Goal: Feedback & Contribution: Leave review/rating

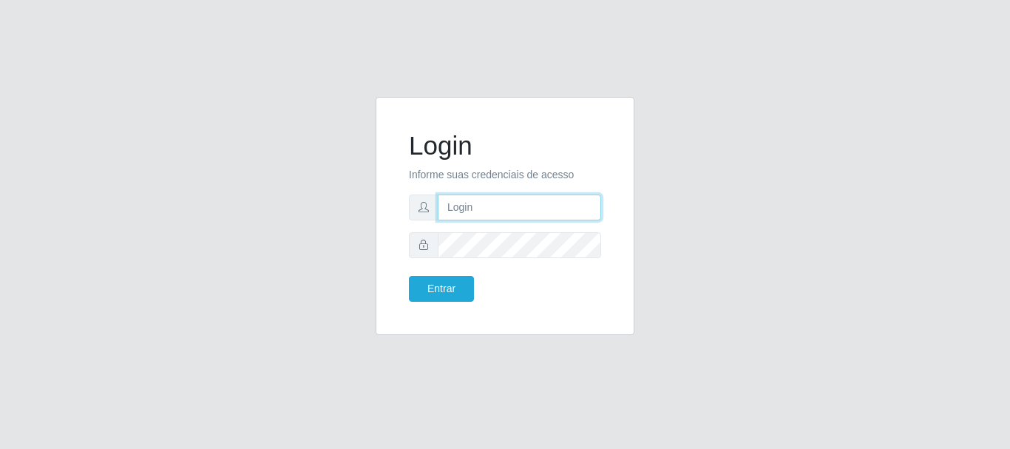
click at [503, 214] on input "text" at bounding box center [519, 208] width 163 height 26
click at [504, 195] on input "text" at bounding box center [519, 208] width 163 height 26
click at [492, 212] on input "text" at bounding box center [519, 208] width 163 height 26
type input "[EMAIL_ADDRESS][DOMAIN_NAME]"
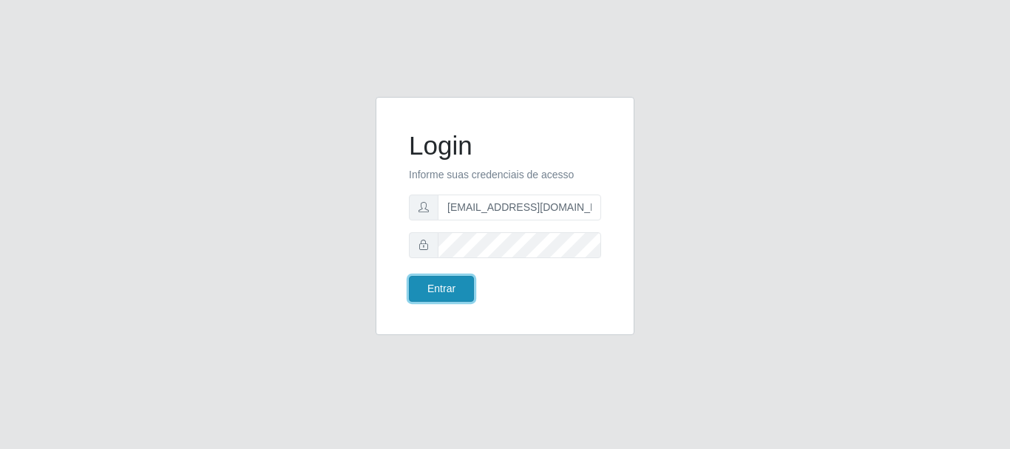
click at [457, 286] on button "Entrar" at bounding box center [441, 289] width 65 height 26
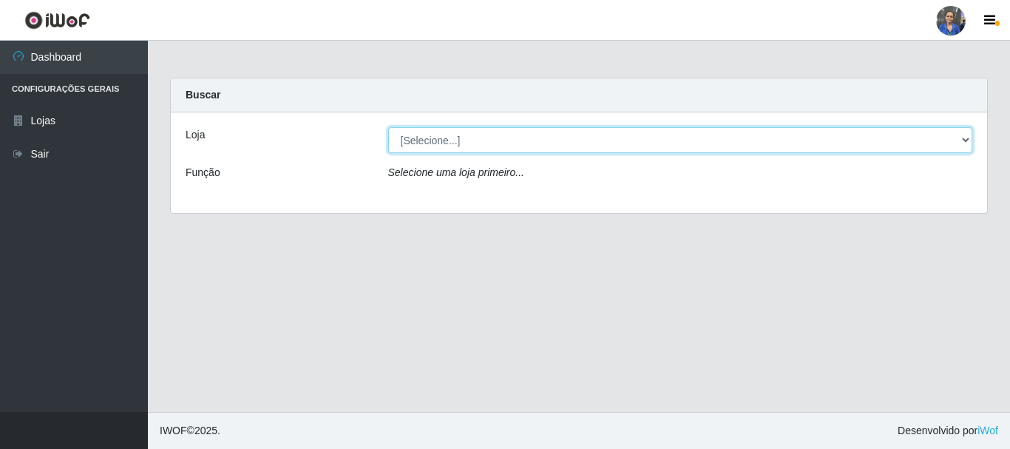
click at [473, 142] on select "[Selecione...] SuperFácil Atacado - Rodoviária" at bounding box center [680, 140] width 585 height 26
select select "400"
click at [388, 127] on select "[Selecione...] SuperFácil Atacado - Rodoviária" at bounding box center [680, 140] width 585 height 26
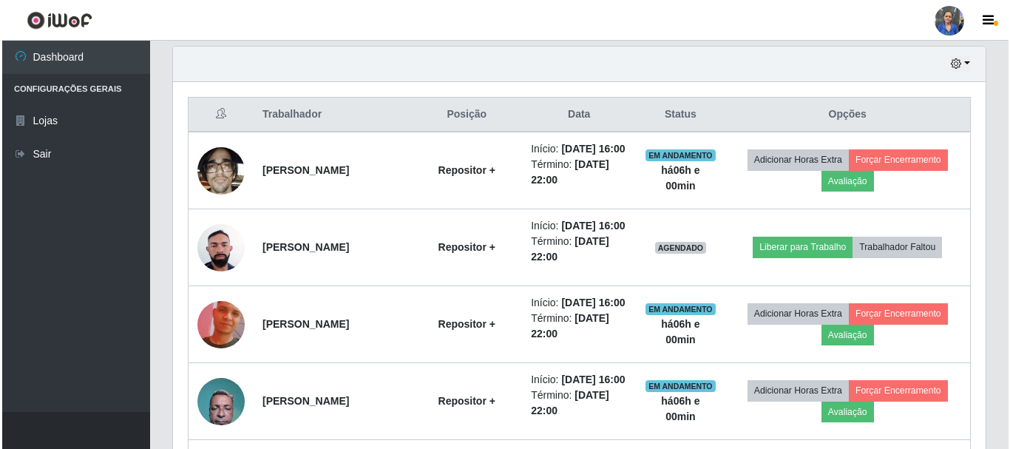
scroll to position [518, 0]
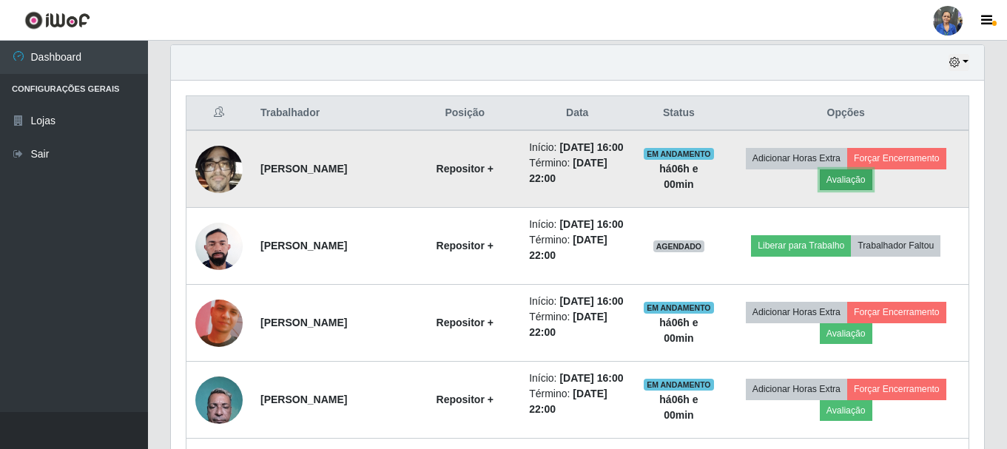
click at [871, 190] on button "Avaliação" at bounding box center [846, 179] width 53 height 21
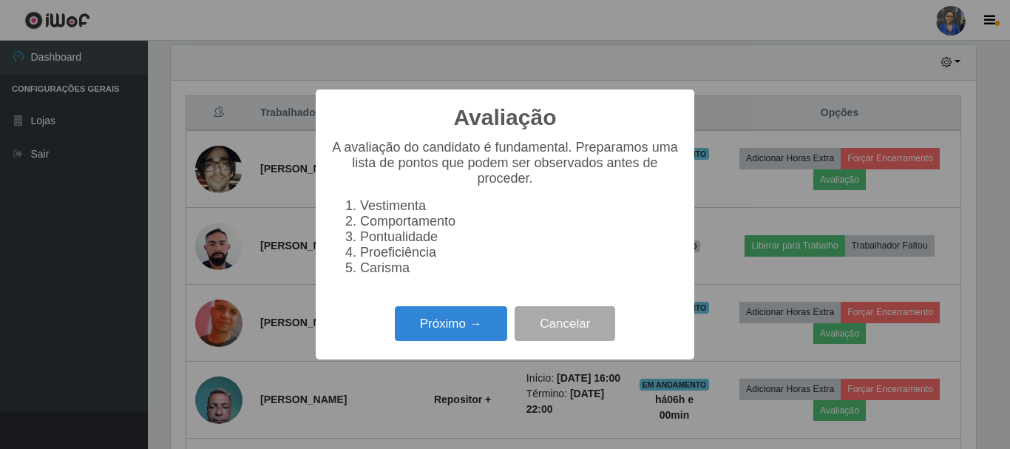
scroll to position [307, 805]
click at [469, 318] on button "Próximo →" at bounding box center [451, 323] width 112 height 35
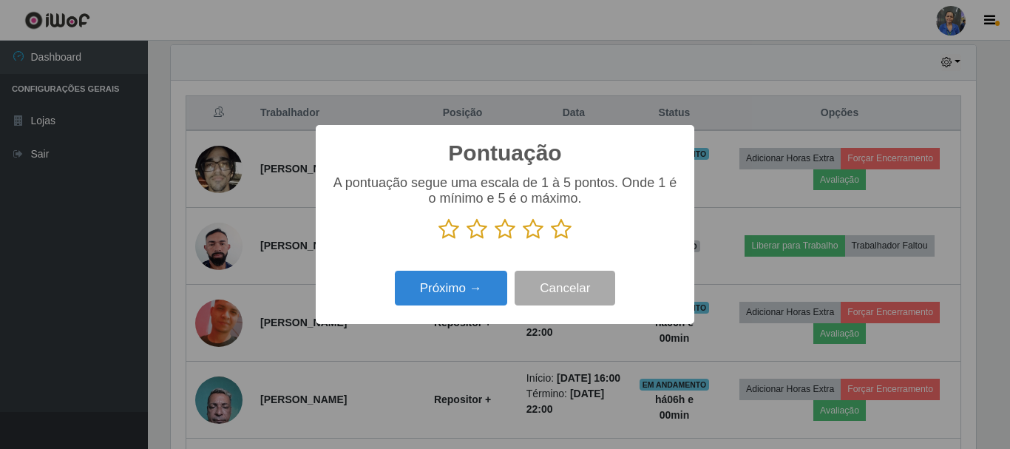
click at [563, 234] on icon at bounding box center [561, 229] width 21 height 22
click at [551, 240] on input "radio" at bounding box center [551, 240] width 0 height 0
click at [469, 271] on div "Próximo → Cancelar" at bounding box center [505, 288] width 349 height 42
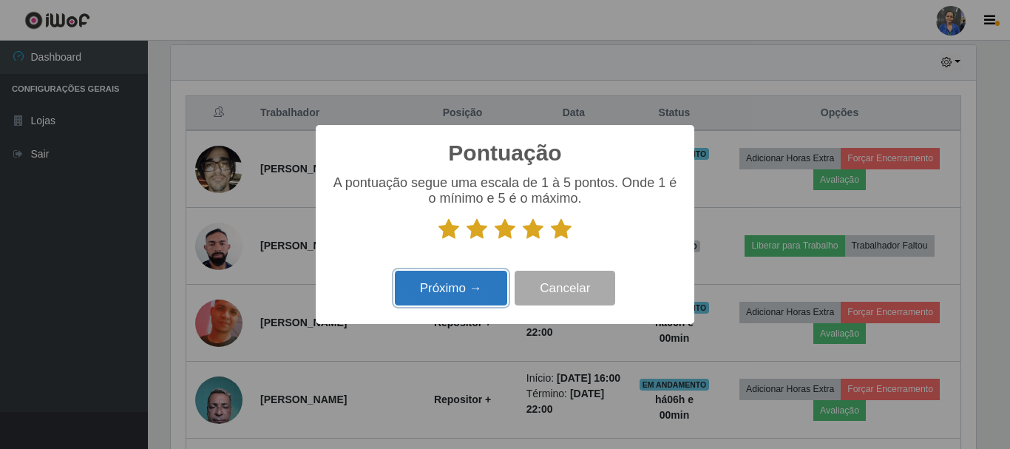
click at [469, 280] on button "Próximo →" at bounding box center [451, 288] width 112 height 35
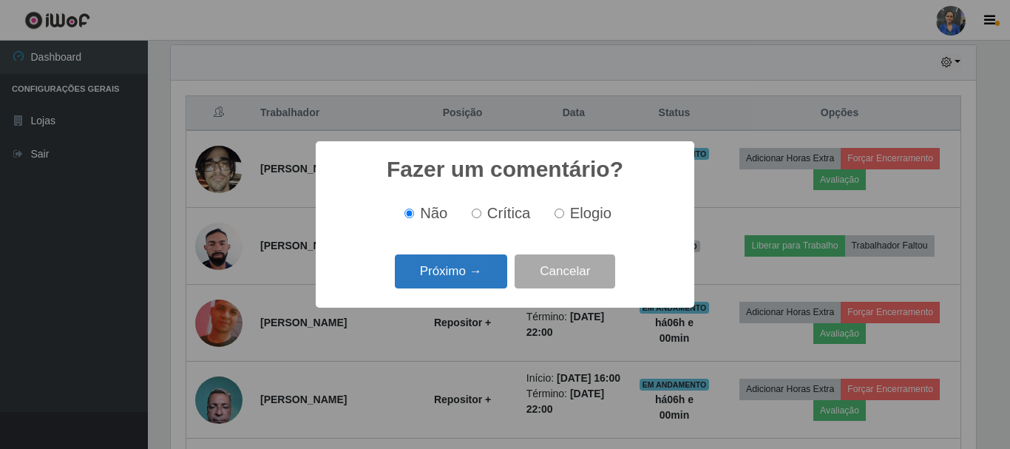
click at [467, 284] on button "Próximo →" at bounding box center [451, 271] width 112 height 35
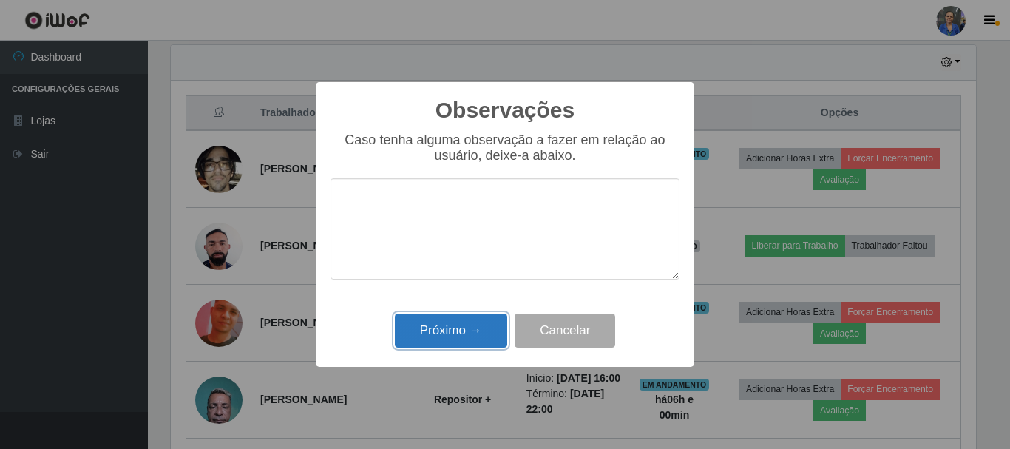
click at [459, 322] on button "Próximo →" at bounding box center [451, 331] width 112 height 35
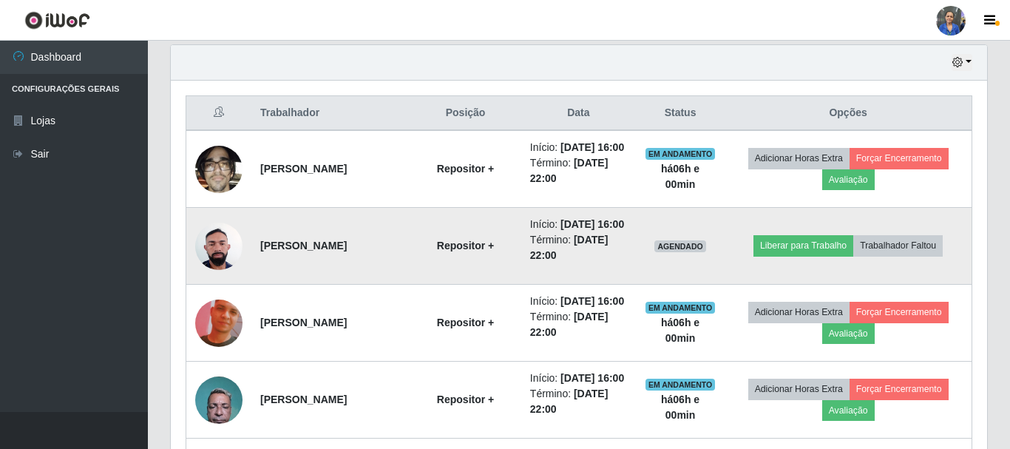
scroll to position [307, 813]
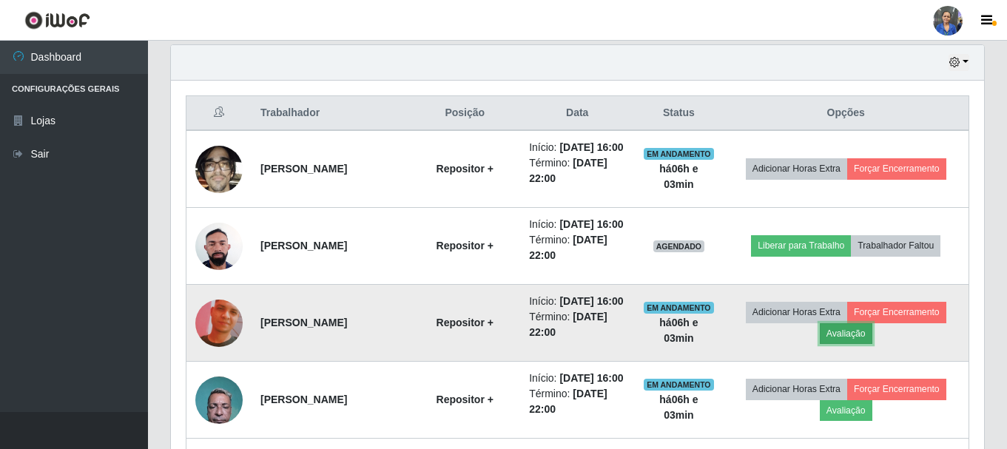
click at [852, 344] on button "Avaliação" at bounding box center [846, 333] width 53 height 21
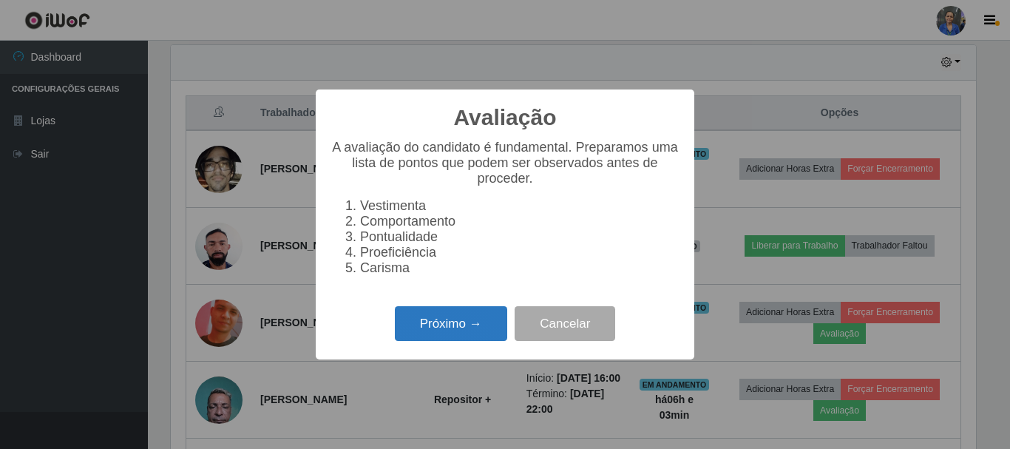
click at [500, 334] on button "Próximo →" at bounding box center [451, 323] width 112 height 35
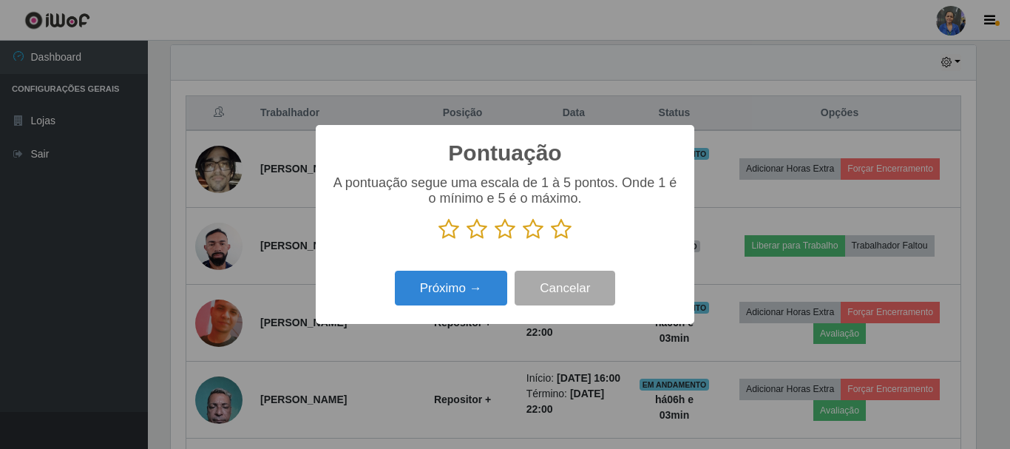
click at [564, 231] on icon at bounding box center [561, 229] width 21 height 22
click at [551, 240] on input "radio" at bounding box center [551, 240] width 0 height 0
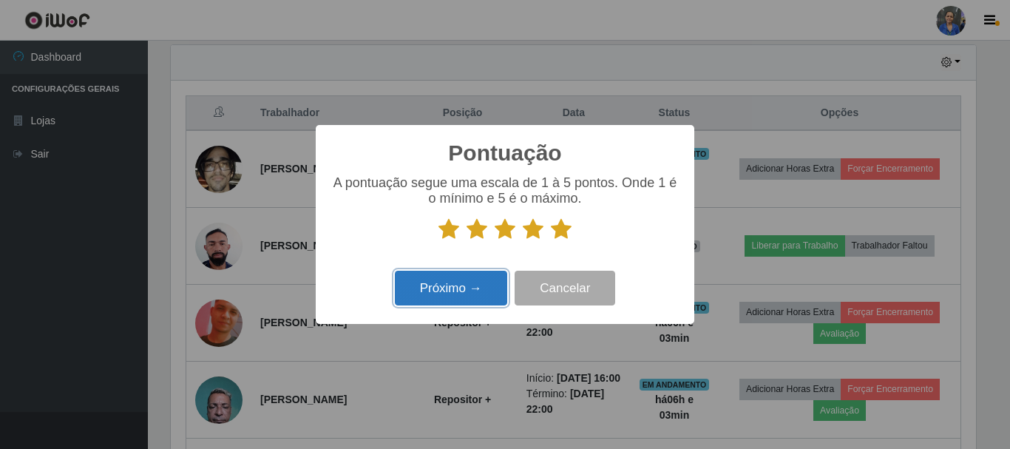
click at [464, 286] on button "Próximo →" at bounding box center [451, 288] width 112 height 35
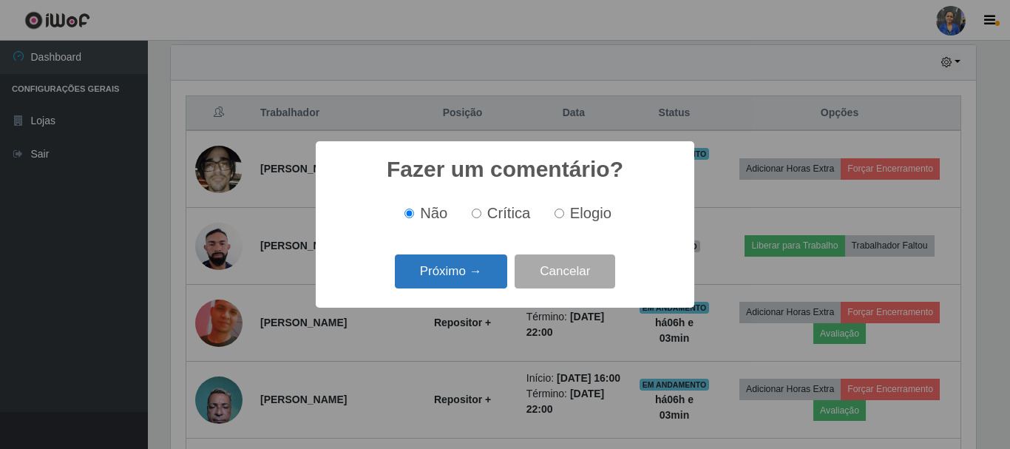
click at [466, 279] on button "Próximo →" at bounding box center [451, 271] width 112 height 35
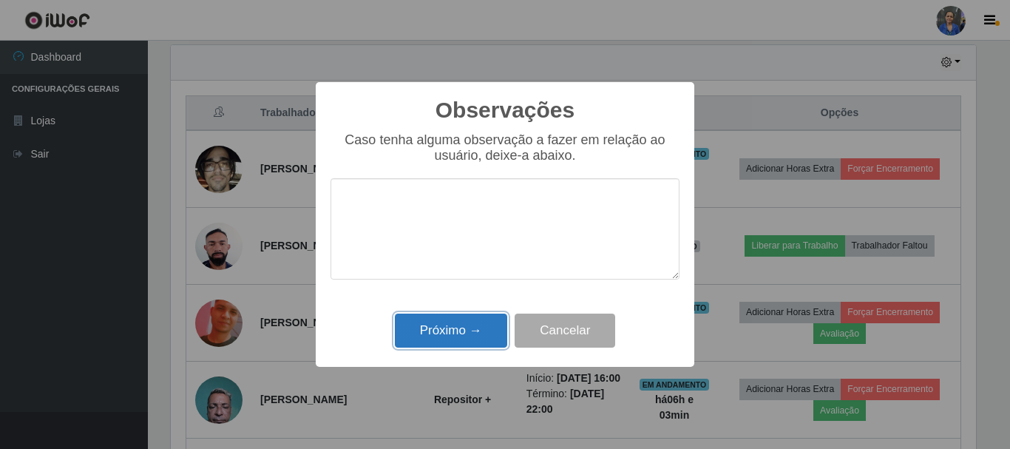
click at [451, 348] on button "Próximo →" at bounding box center [451, 331] width 112 height 35
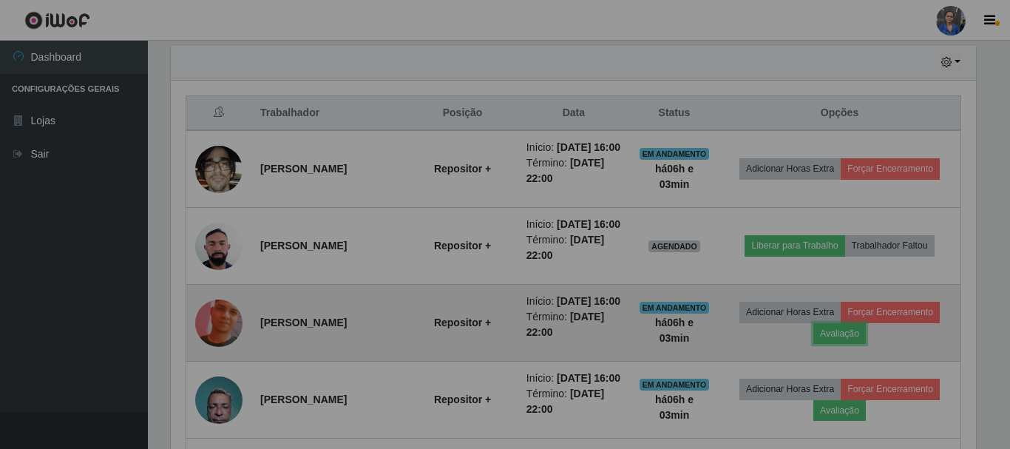
scroll to position [307, 813]
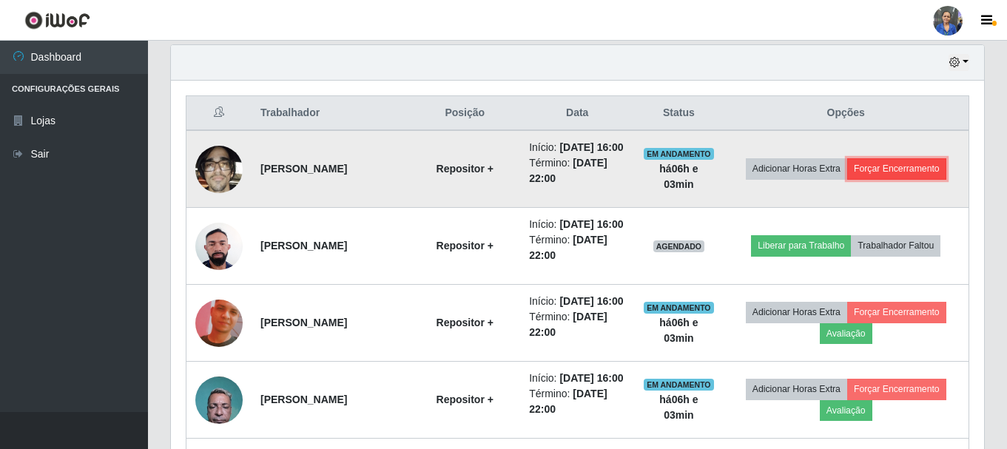
click at [891, 179] on button "Forçar Encerramento" at bounding box center [896, 168] width 99 height 21
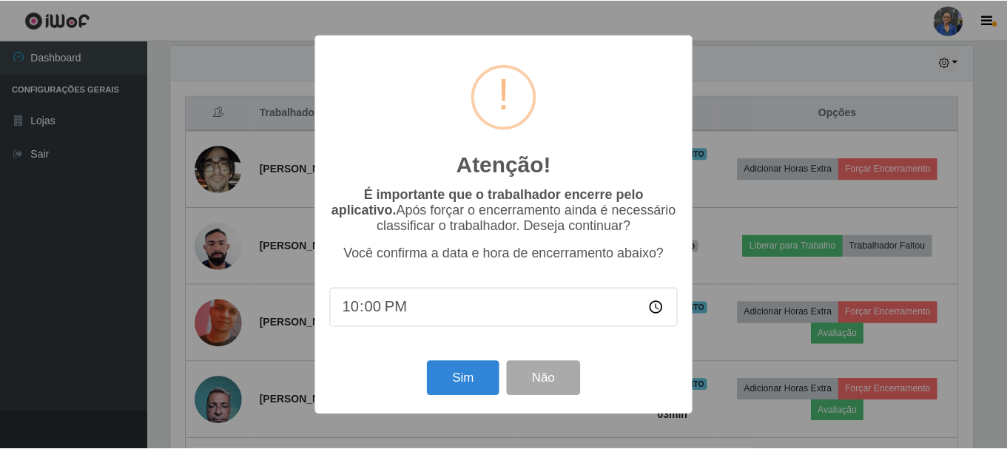
scroll to position [307, 805]
click at [467, 371] on button "Sim" at bounding box center [464, 378] width 72 height 35
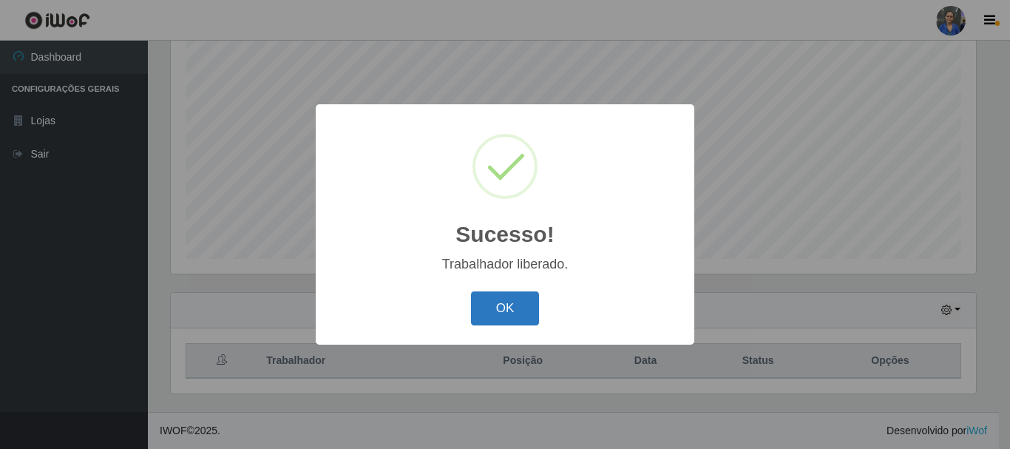
click at [500, 319] on button "OK" at bounding box center [505, 308] width 69 height 35
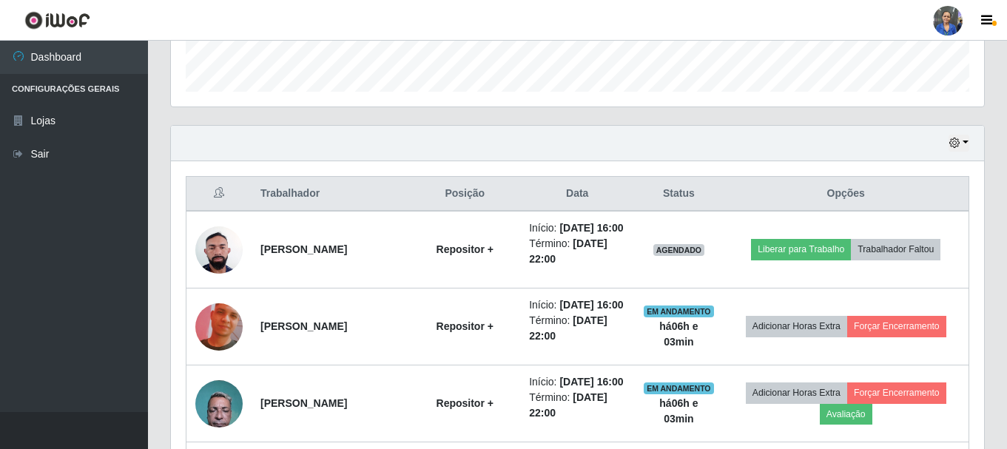
scroll to position [492, 0]
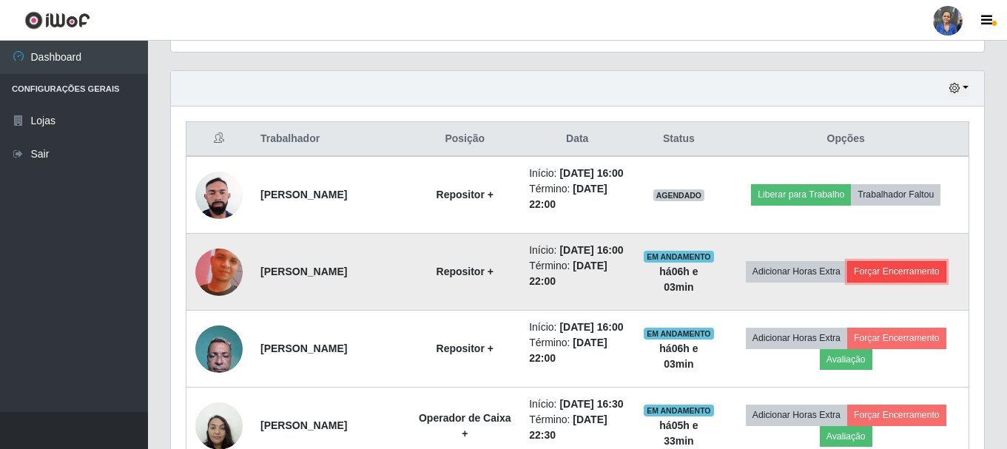
click at [909, 282] on button "Forçar Encerramento" at bounding box center [896, 271] width 99 height 21
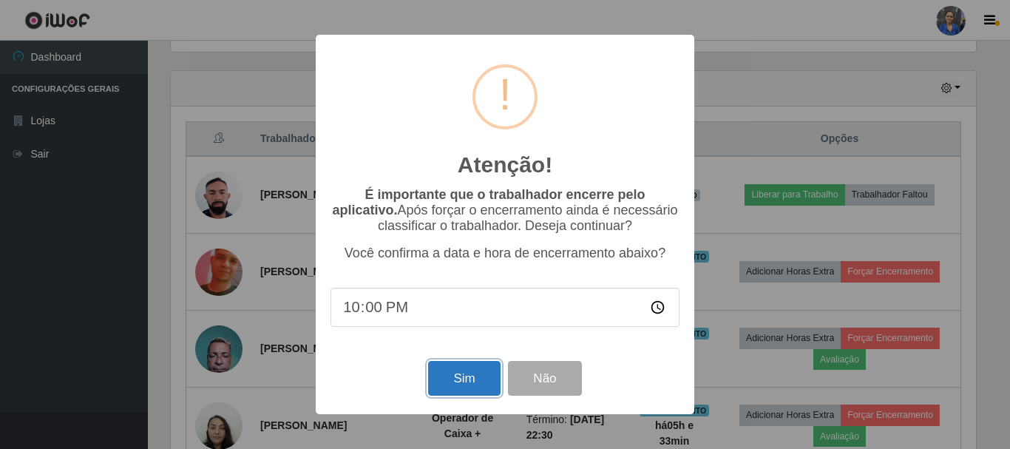
click at [490, 377] on button "Sim" at bounding box center [464, 378] width 72 height 35
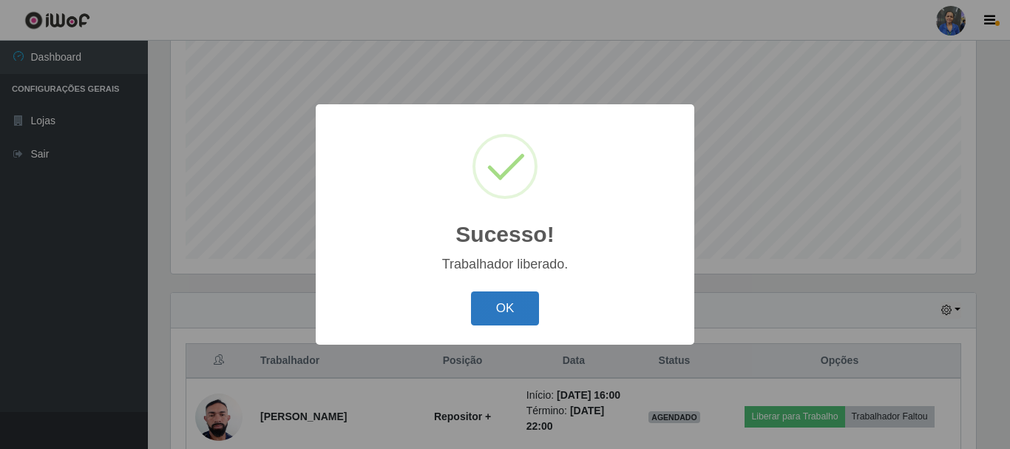
click at [474, 300] on button "OK" at bounding box center [505, 308] width 69 height 35
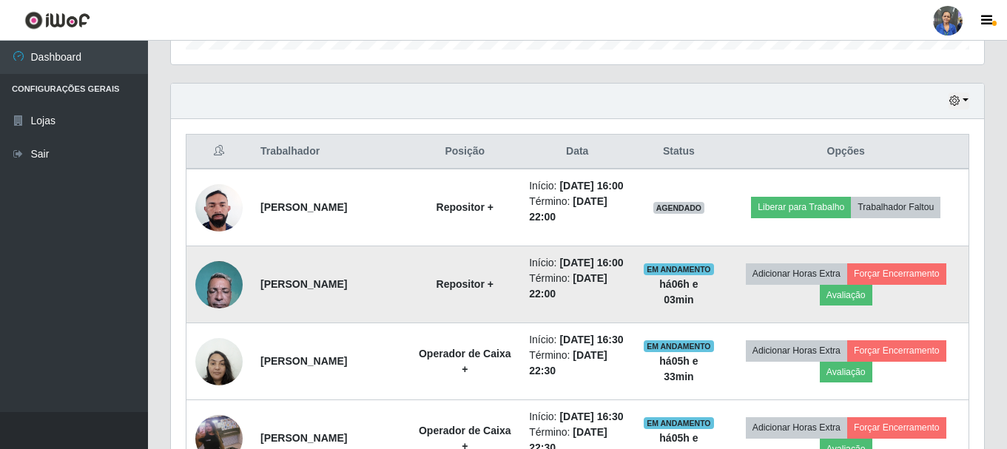
scroll to position [492, 0]
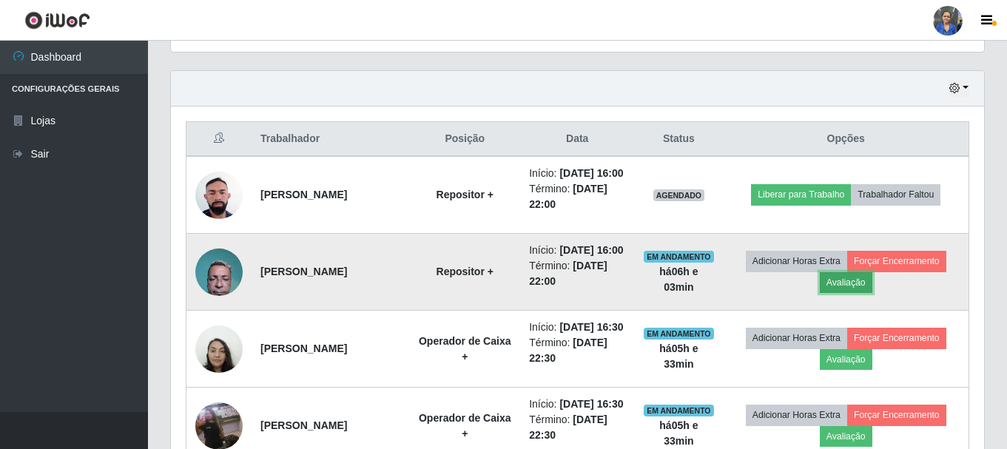
click at [848, 293] on button "Avaliação" at bounding box center [846, 282] width 53 height 21
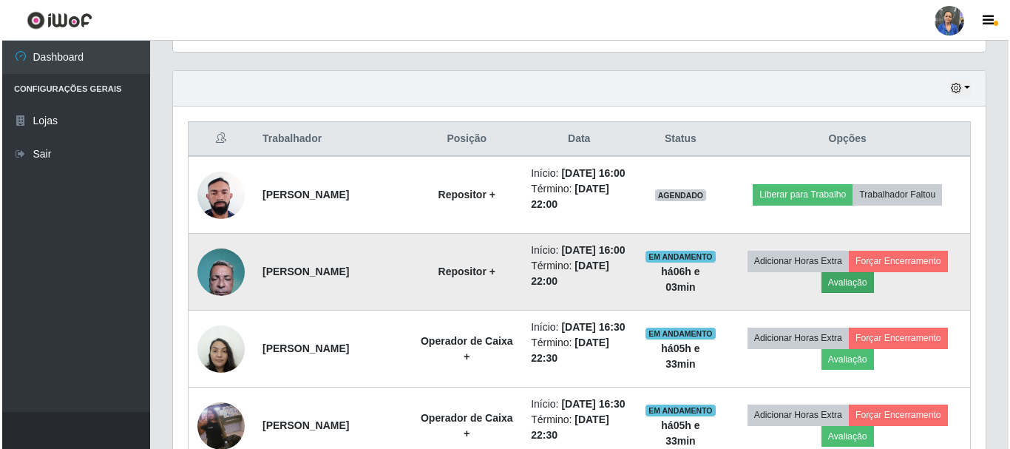
scroll to position [307, 805]
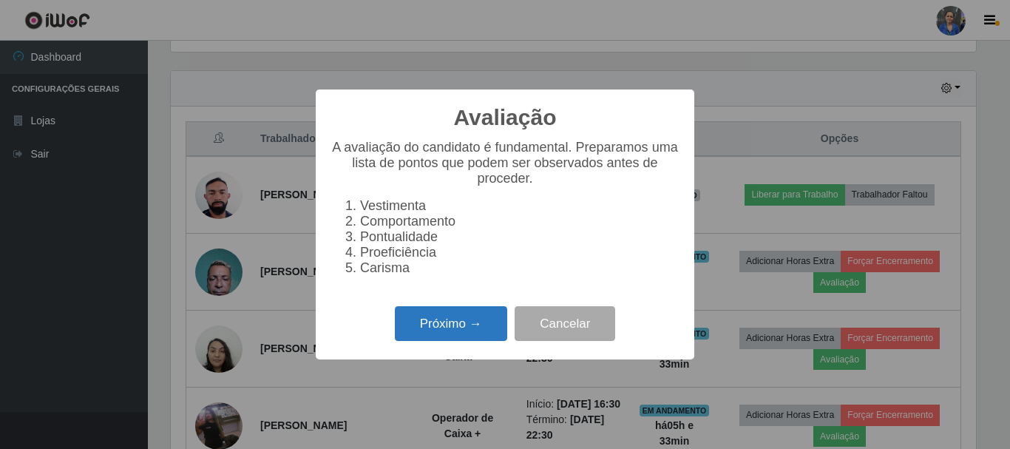
click at [445, 341] on button "Próximo →" at bounding box center [451, 323] width 112 height 35
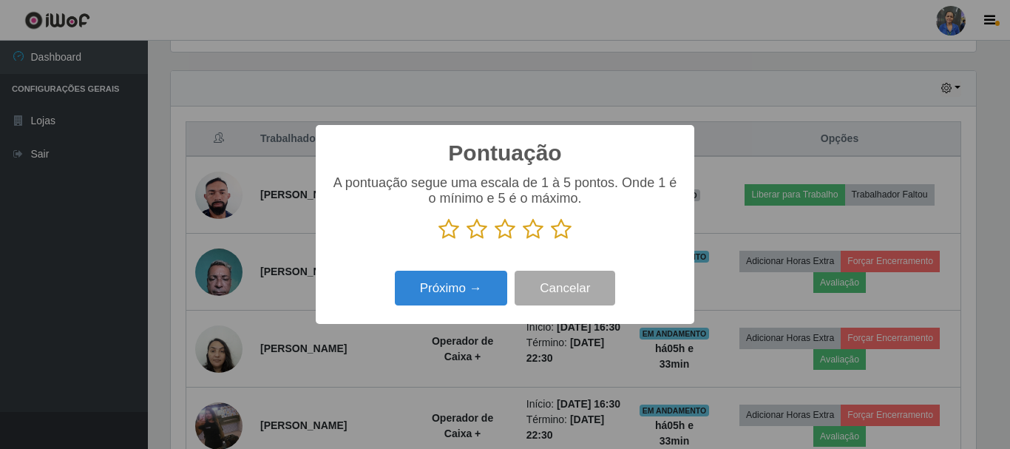
click at [564, 233] on icon at bounding box center [561, 229] width 21 height 22
click at [551, 240] on input "radio" at bounding box center [551, 240] width 0 height 0
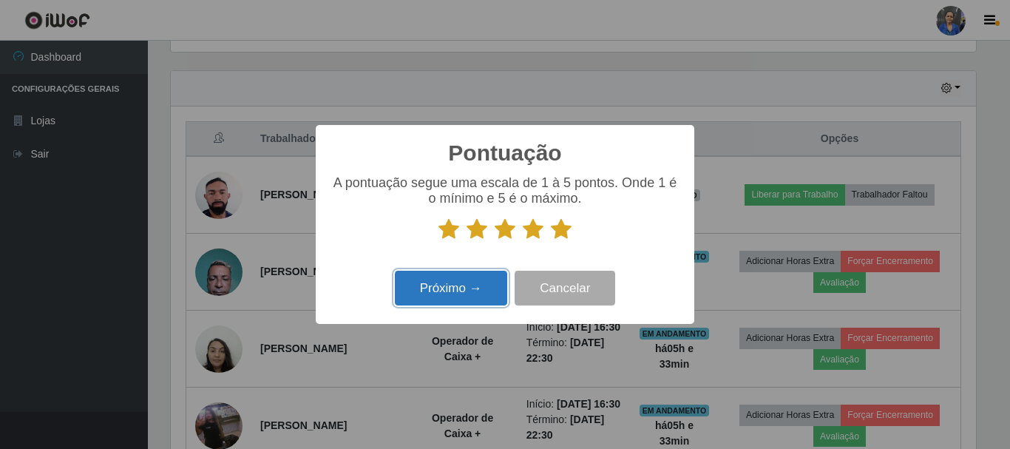
click at [451, 288] on button "Próximo →" at bounding box center [451, 288] width 112 height 35
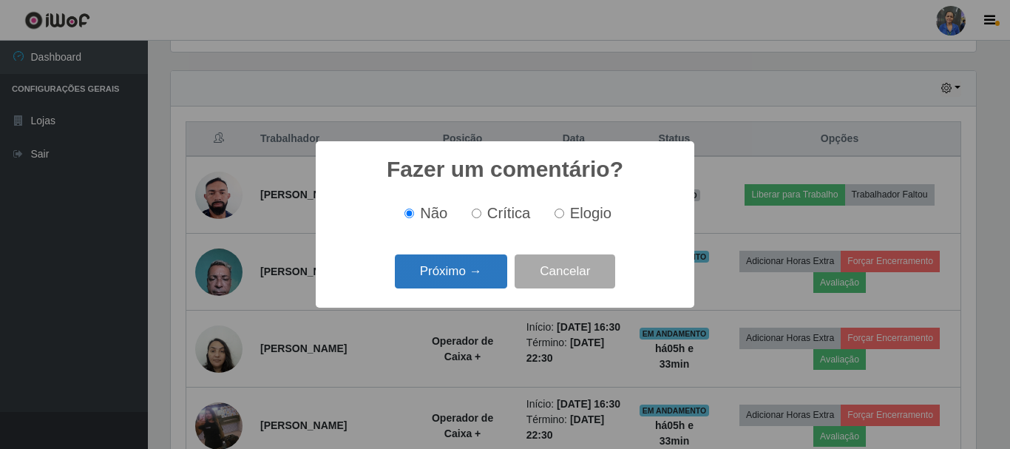
click at [454, 278] on button "Próximo →" at bounding box center [451, 271] width 112 height 35
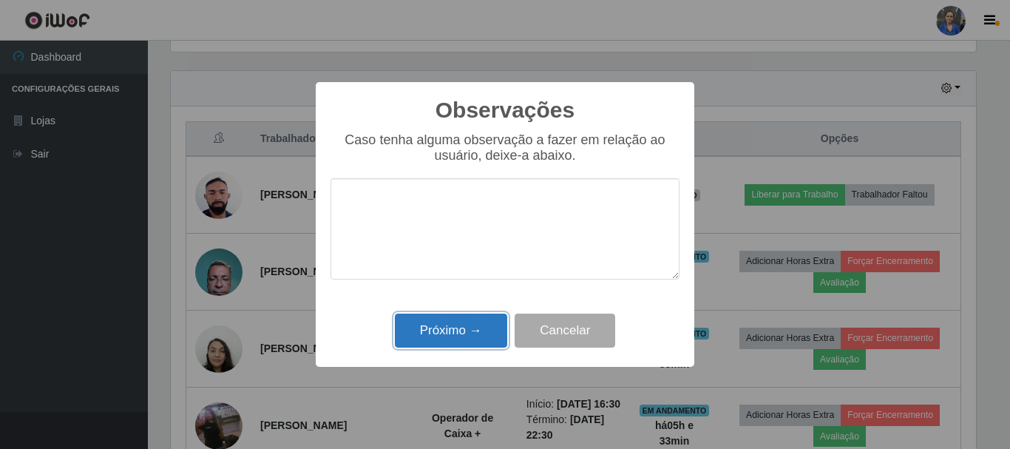
click at [450, 320] on button "Próximo →" at bounding box center [451, 331] width 112 height 35
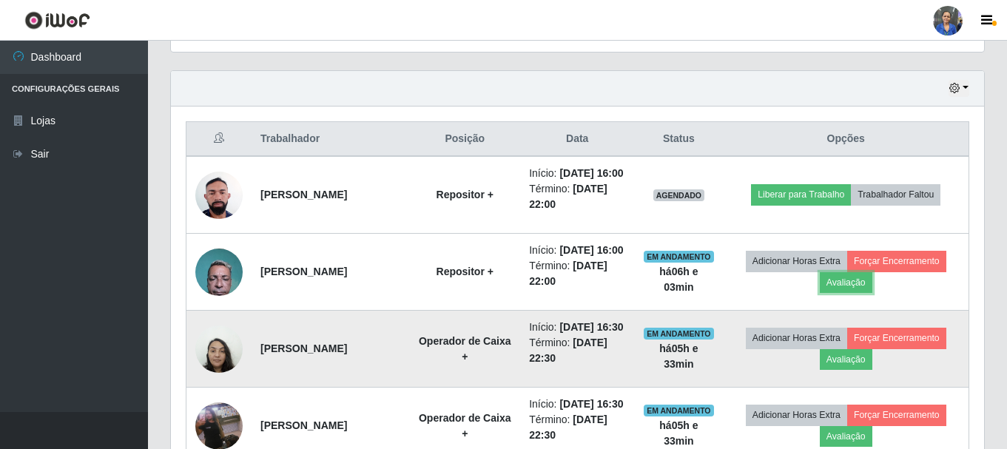
scroll to position [0, 0]
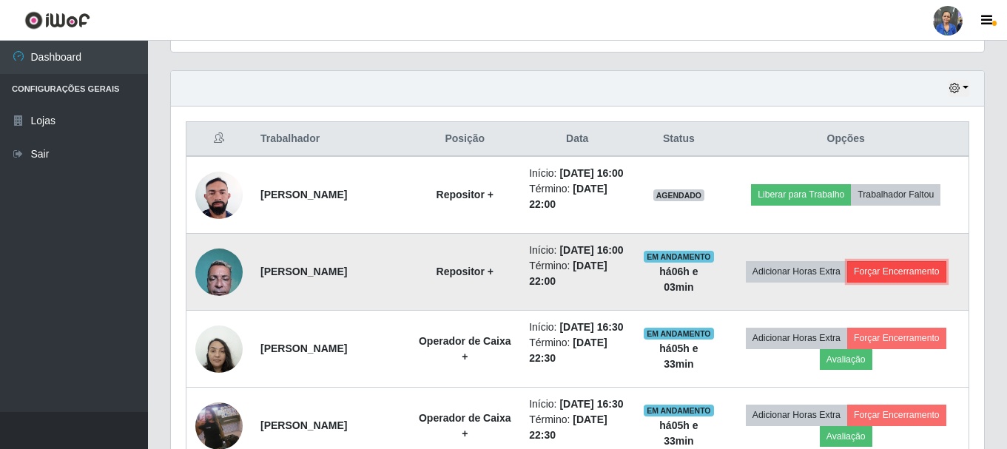
click at [915, 282] on button "Forçar Encerramento" at bounding box center [896, 271] width 99 height 21
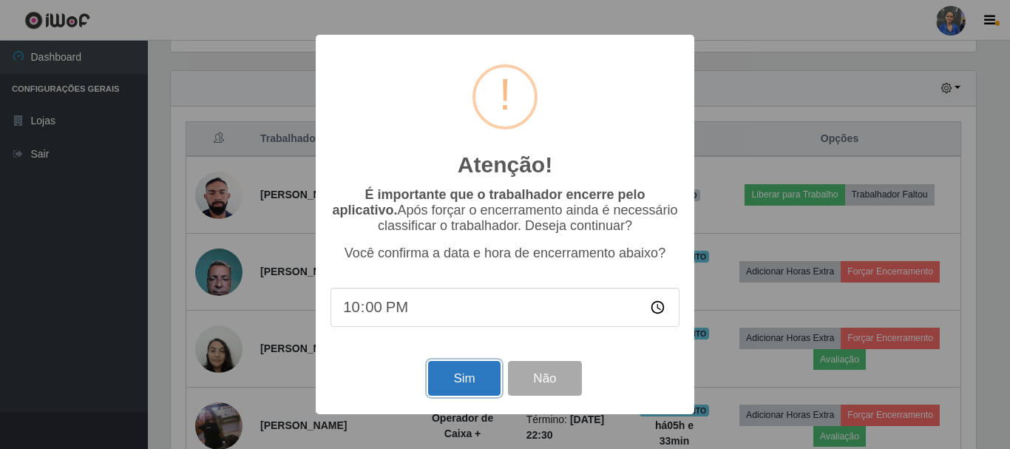
click at [462, 382] on button "Sim" at bounding box center [464, 378] width 72 height 35
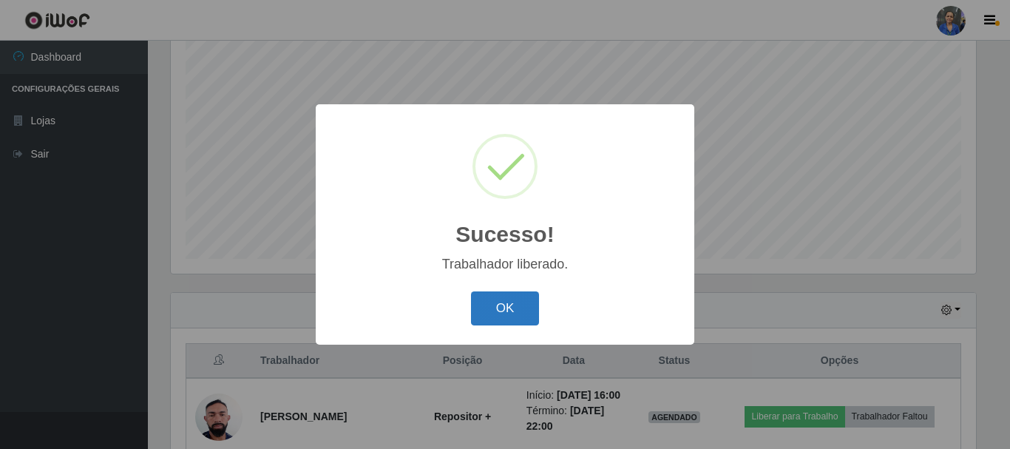
click at [494, 301] on button "OK" at bounding box center [505, 308] width 69 height 35
